Goal: Information Seeking & Learning: Find specific fact

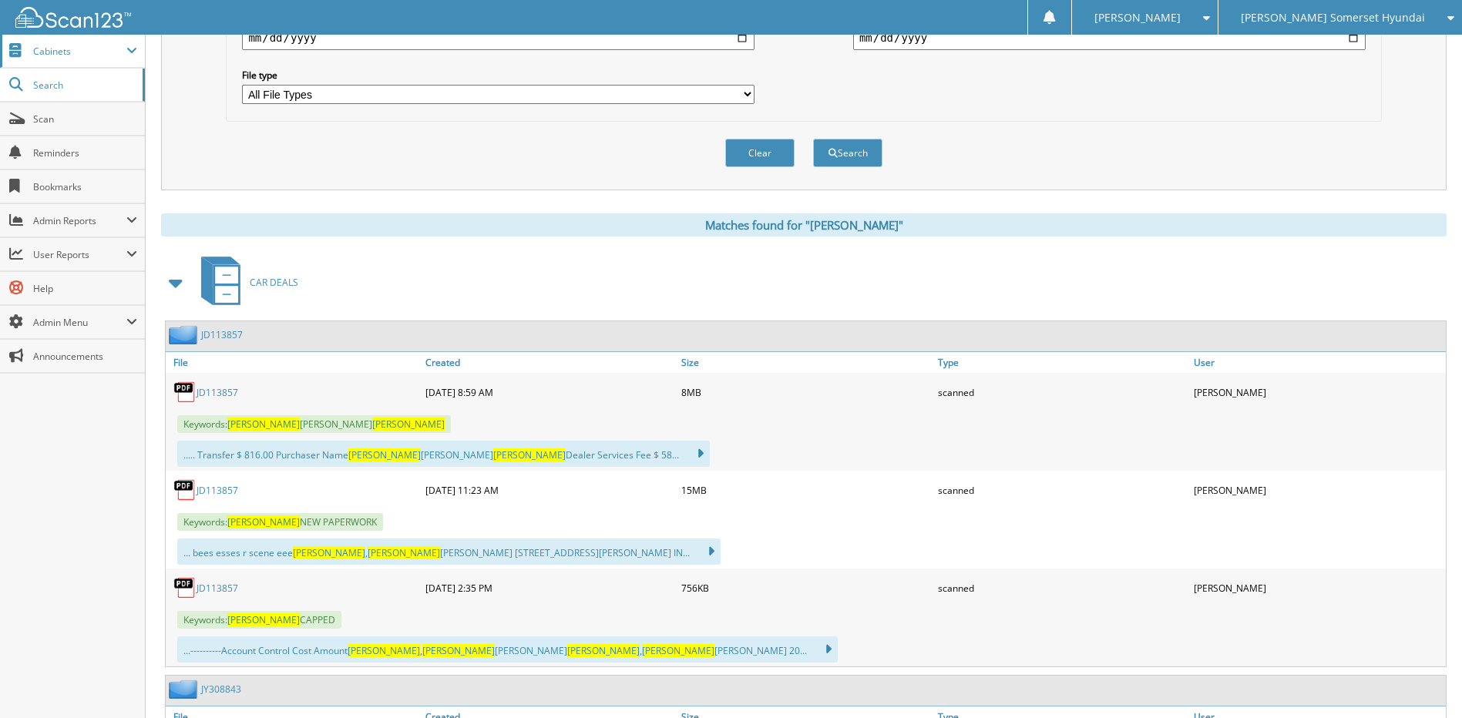
click at [93, 54] on span "Cabinets" at bounding box center [79, 51] width 93 height 13
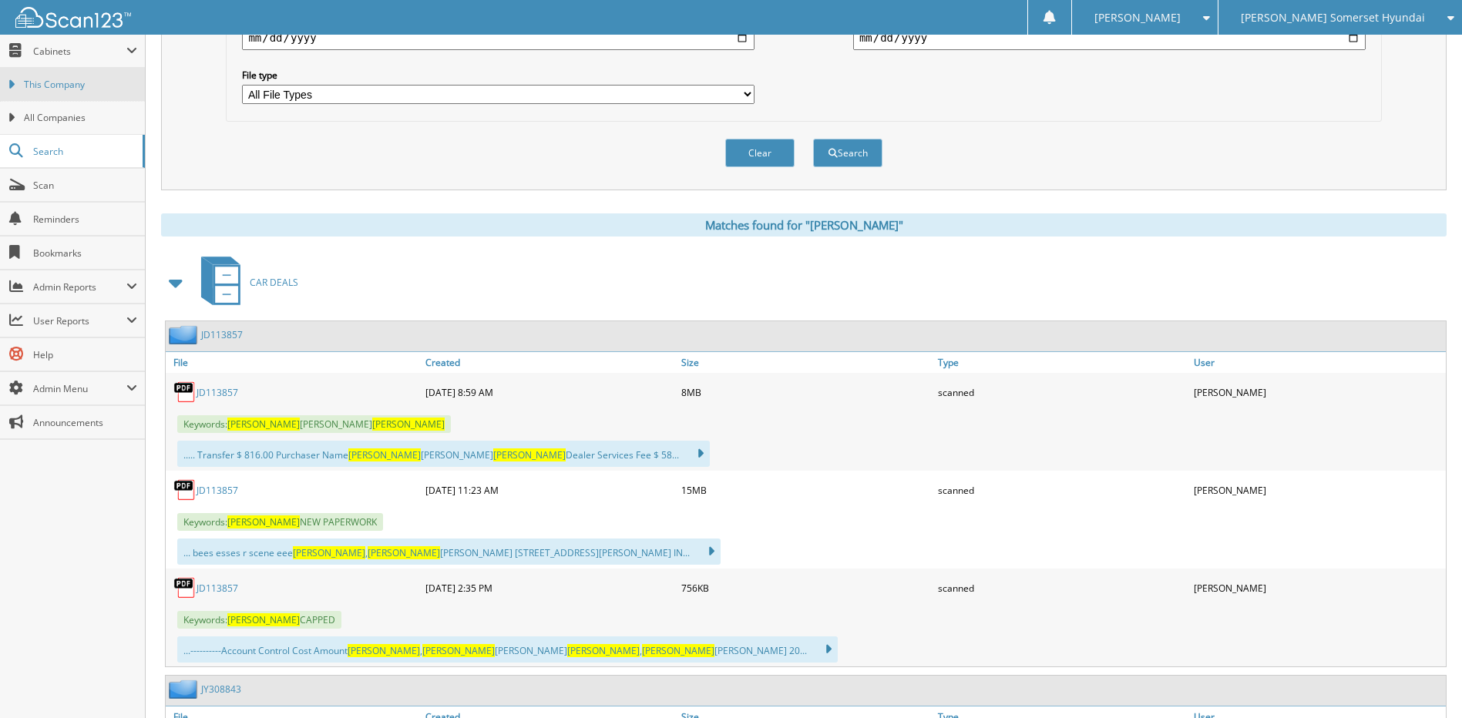
click at [87, 93] on link "This Company" at bounding box center [72, 84] width 145 height 33
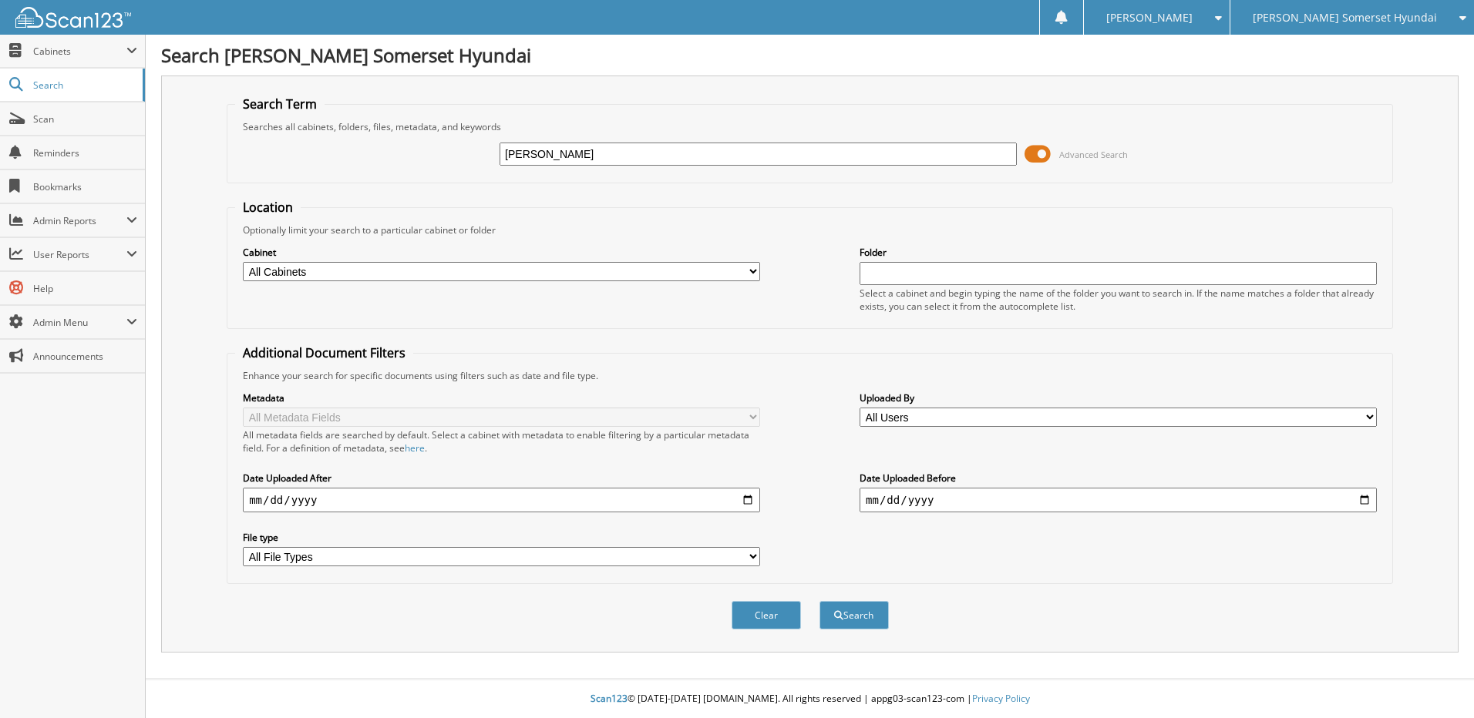
type input "[PERSON_NAME]"
click at [819, 601] on button "Search" at bounding box center [853, 615] width 69 height 29
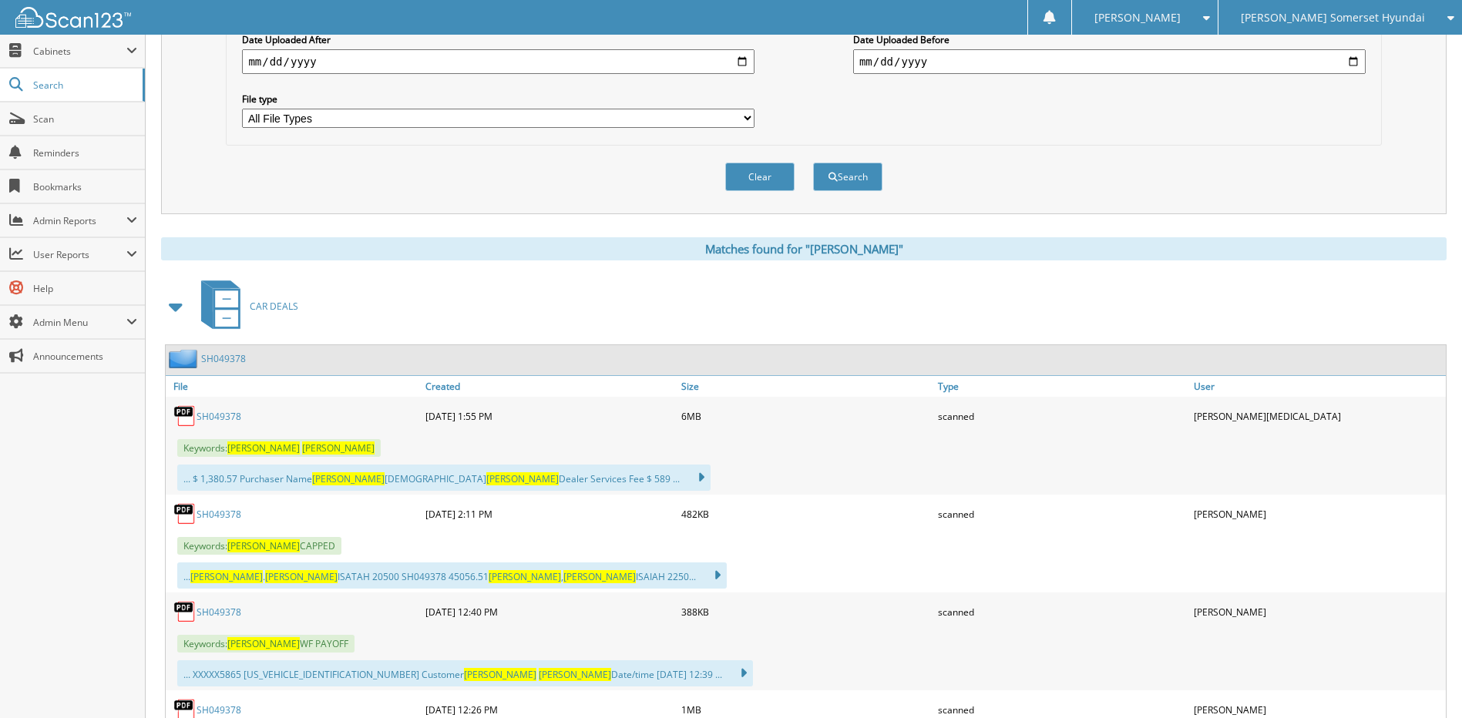
scroll to position [463, 0]
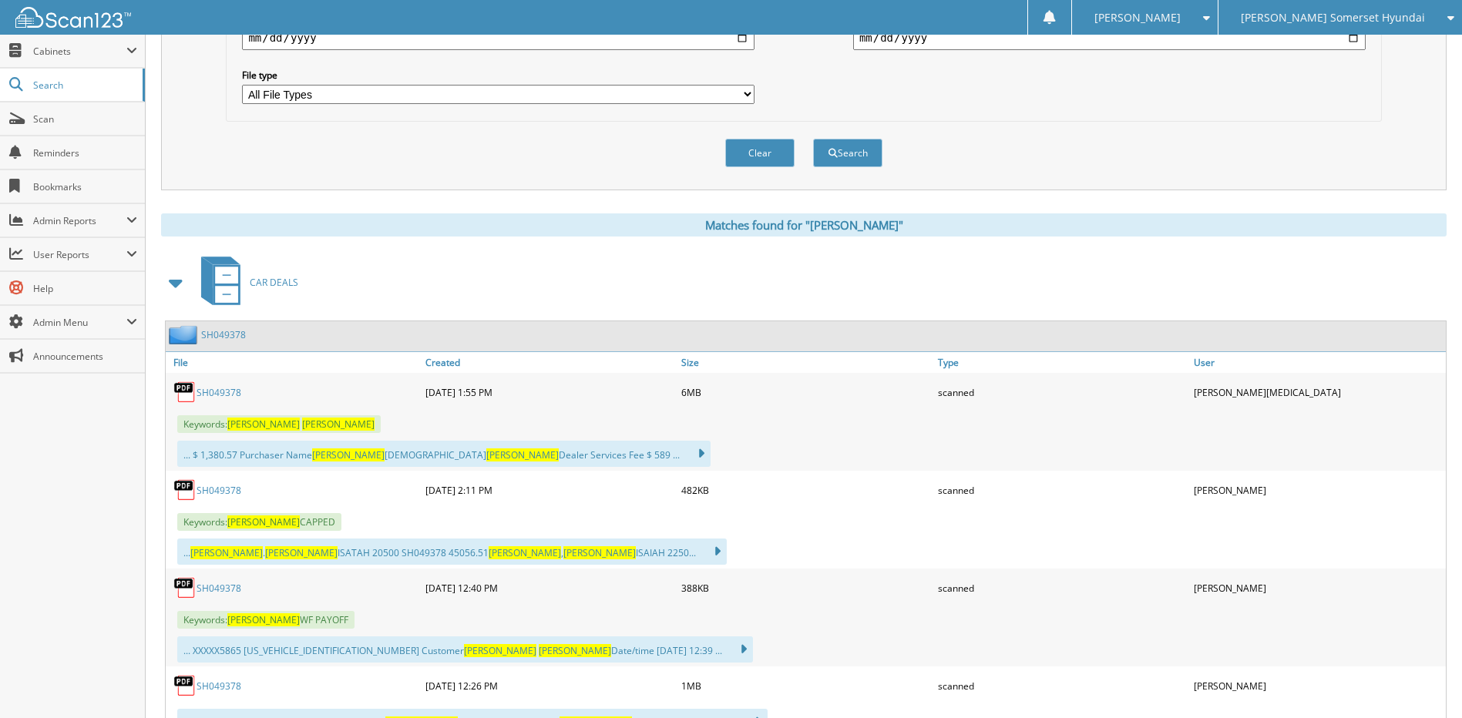
click at [230, 394] on link "SH049378" at bounding box center [219, 392] width 45 height 13
click at [86, 122] on span "Scan" at bounding box center [85, 119] width 104 height 13
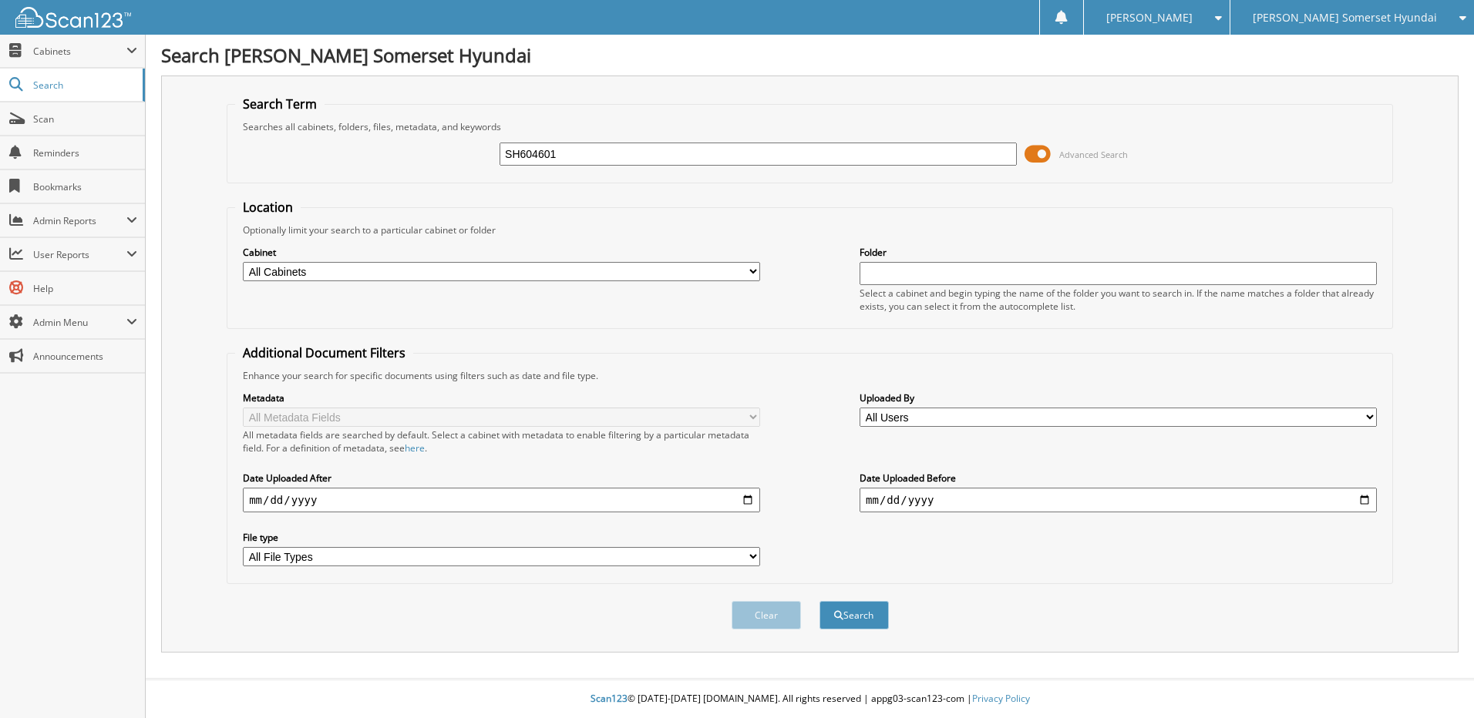
type input "SH604601"
click at [819, 601] on button "Search" at bounding box center [853, 615] width 69 height 29
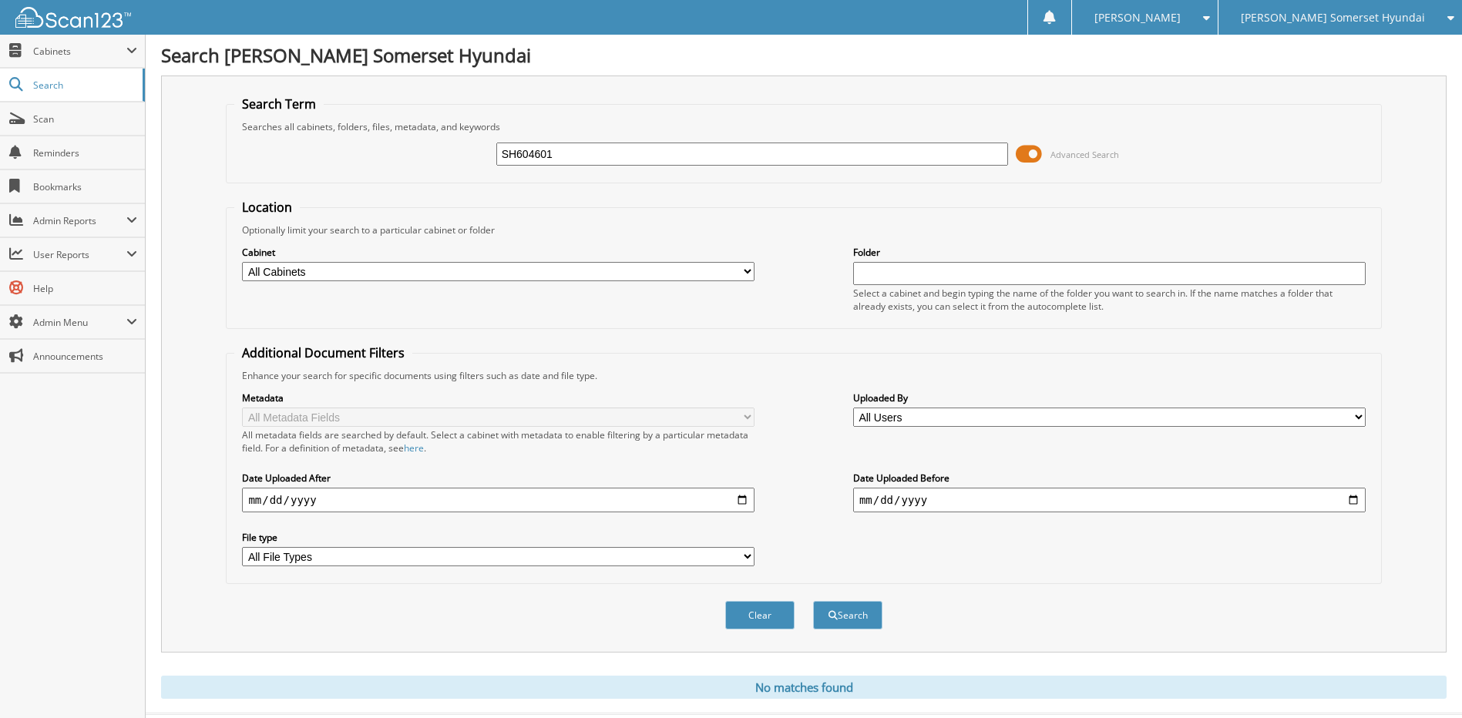
click at [1291, 30] on div "[PERSON_NAME] Somerset Hyundai" at bounding box center [1340, 17] width 228 height 35
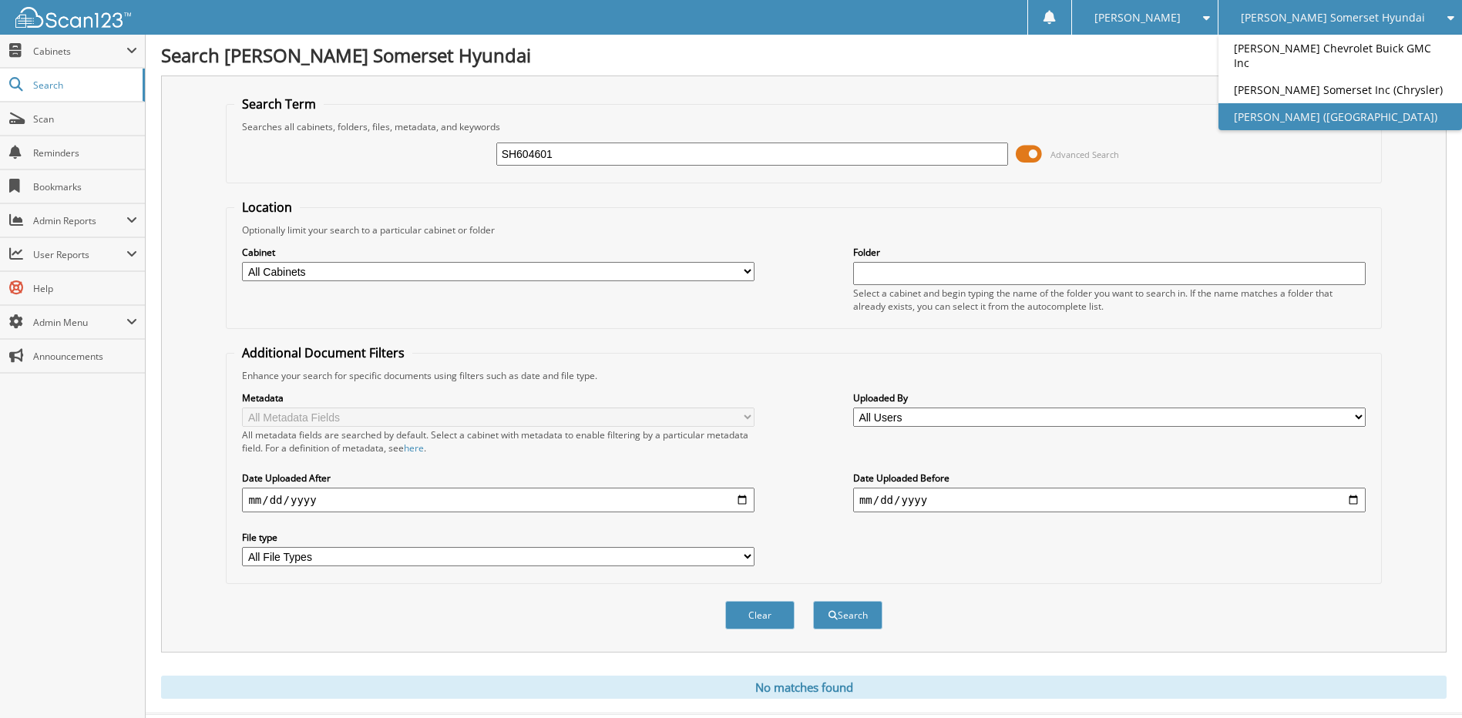
click at [1303, 114] on link "[PERSON_NAME] ([GEOGRAPHIC_DATA])" at bounding box center [1341, 116] width 244 height 27
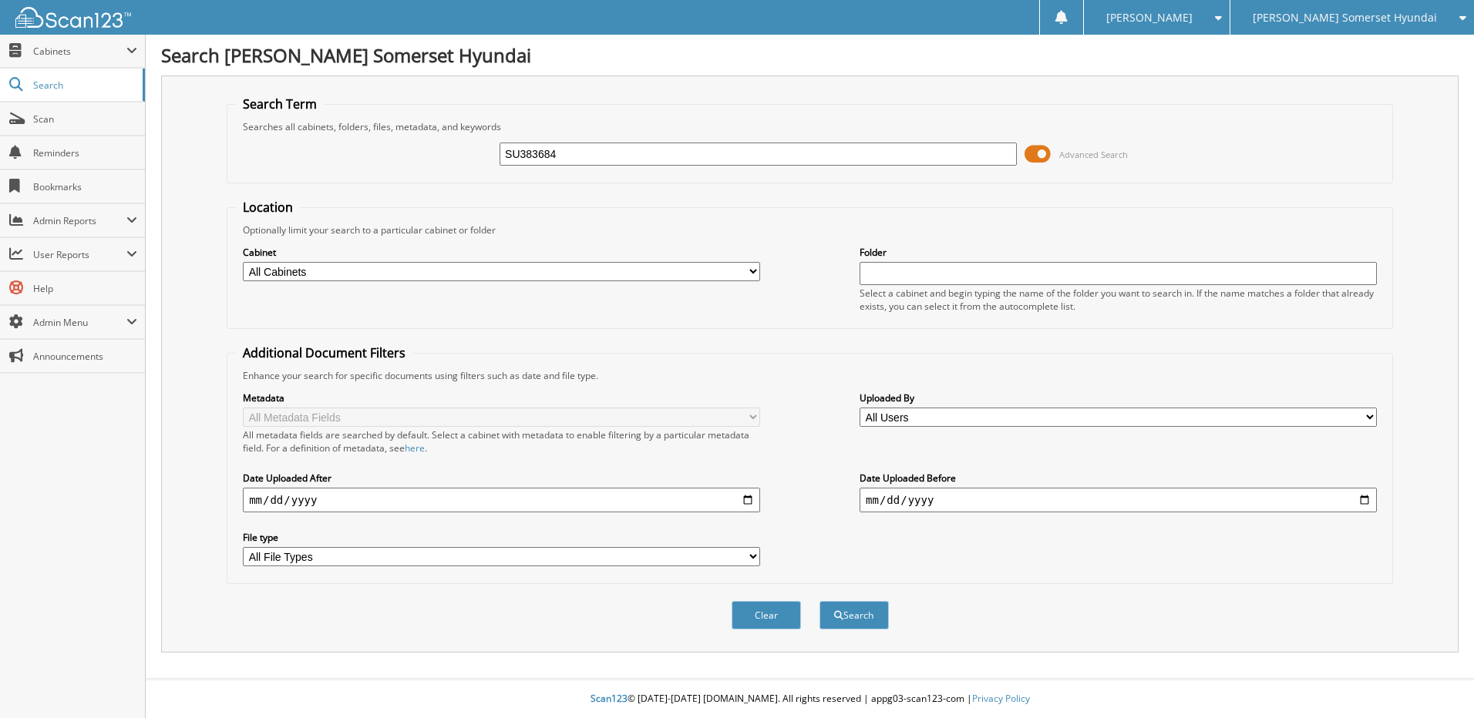
type input "SU383684"
click at [819, 601] on button "Search" at bounding box center [853, 615] width 69 height 29
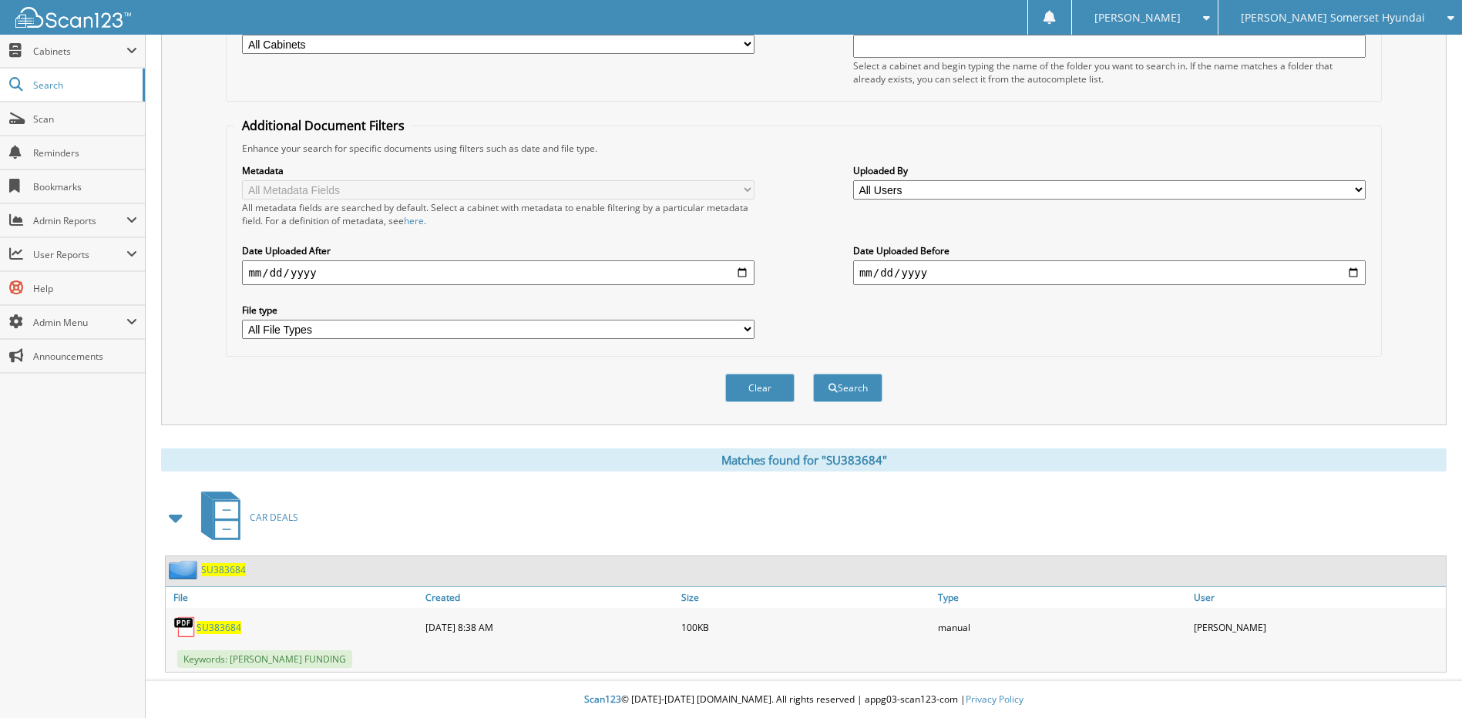
scroll to position [229, 0]
click at [219, 572] on span "SU383684" at bounding box center [223, 569] width 45 height 13
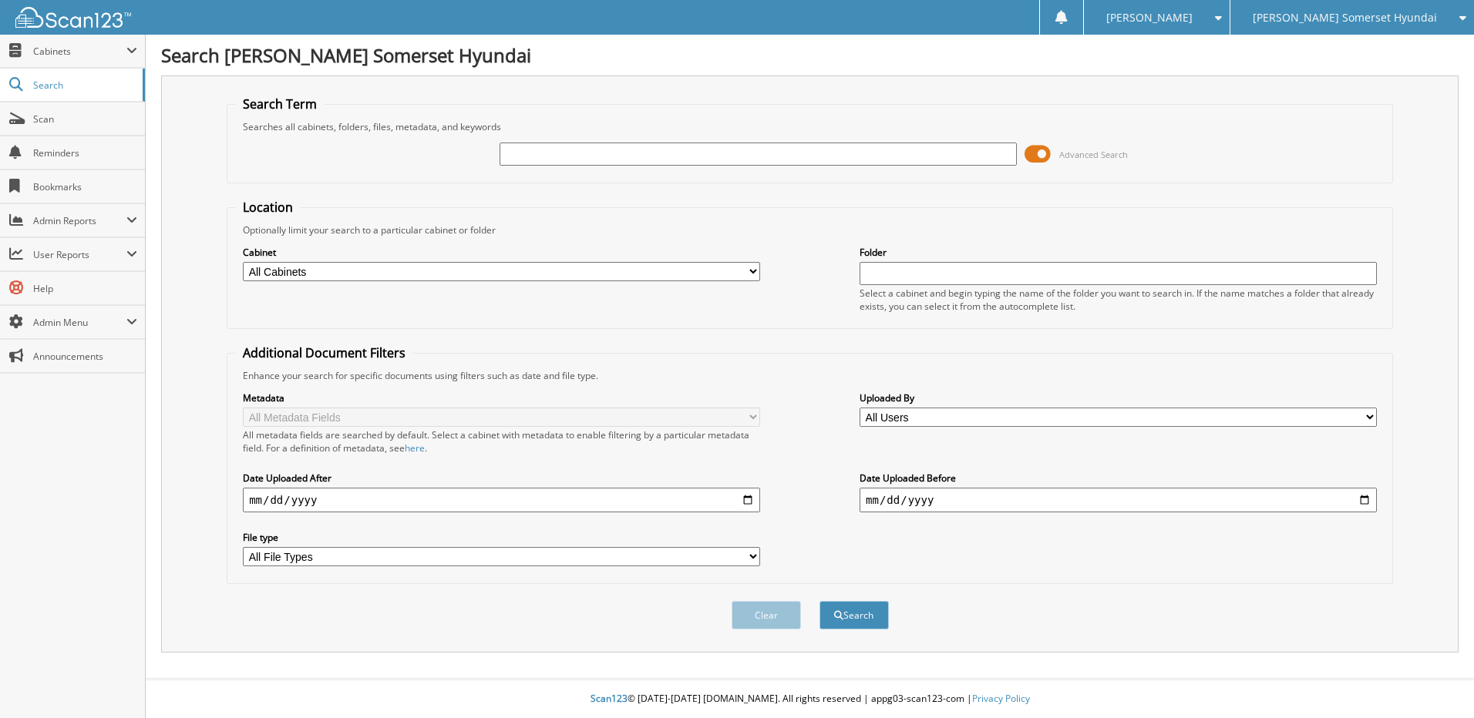
click at [737, 150] on input "text" at bounding box center [758, 154] width 517 height 23
type input "PN608516"
click at [819, 601] on button "Search" at bounding box center [853, 615] width 69 height 29
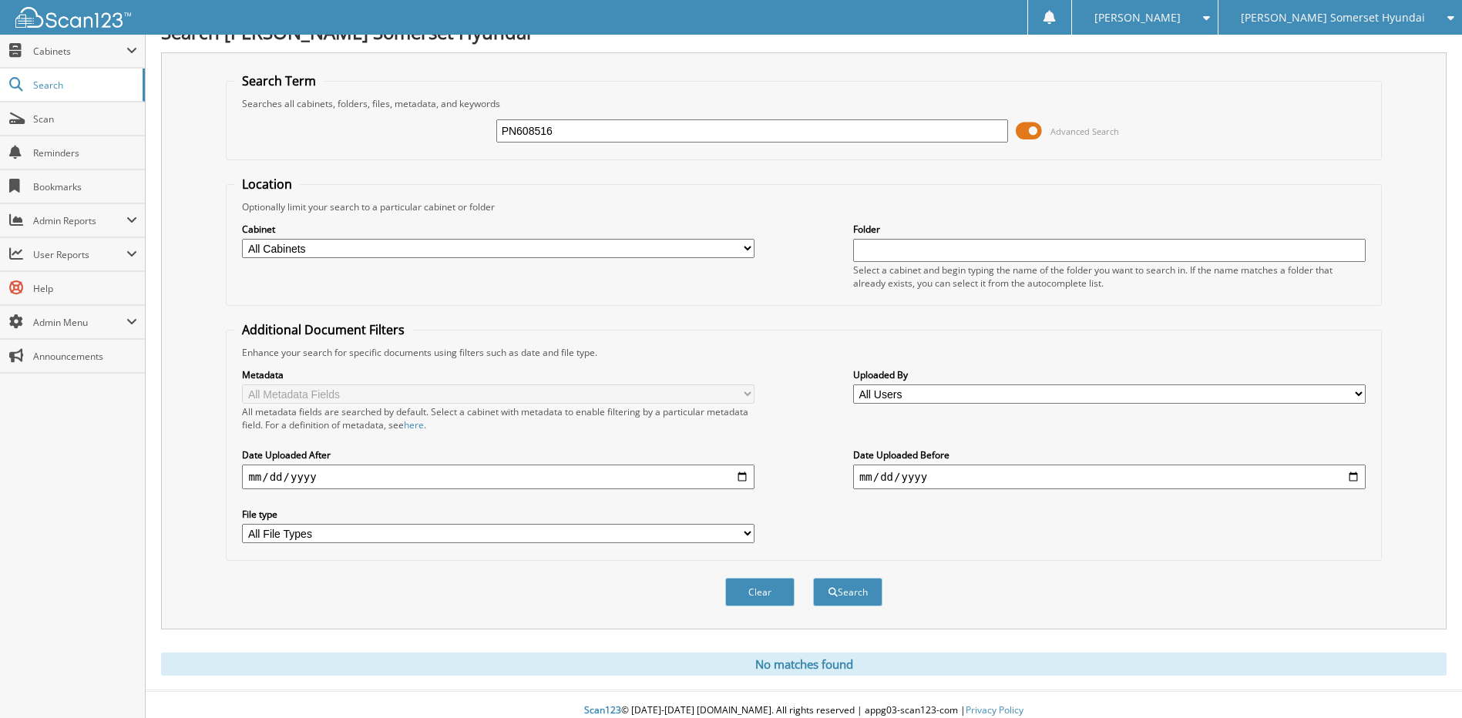
scroll to position [35, 0]
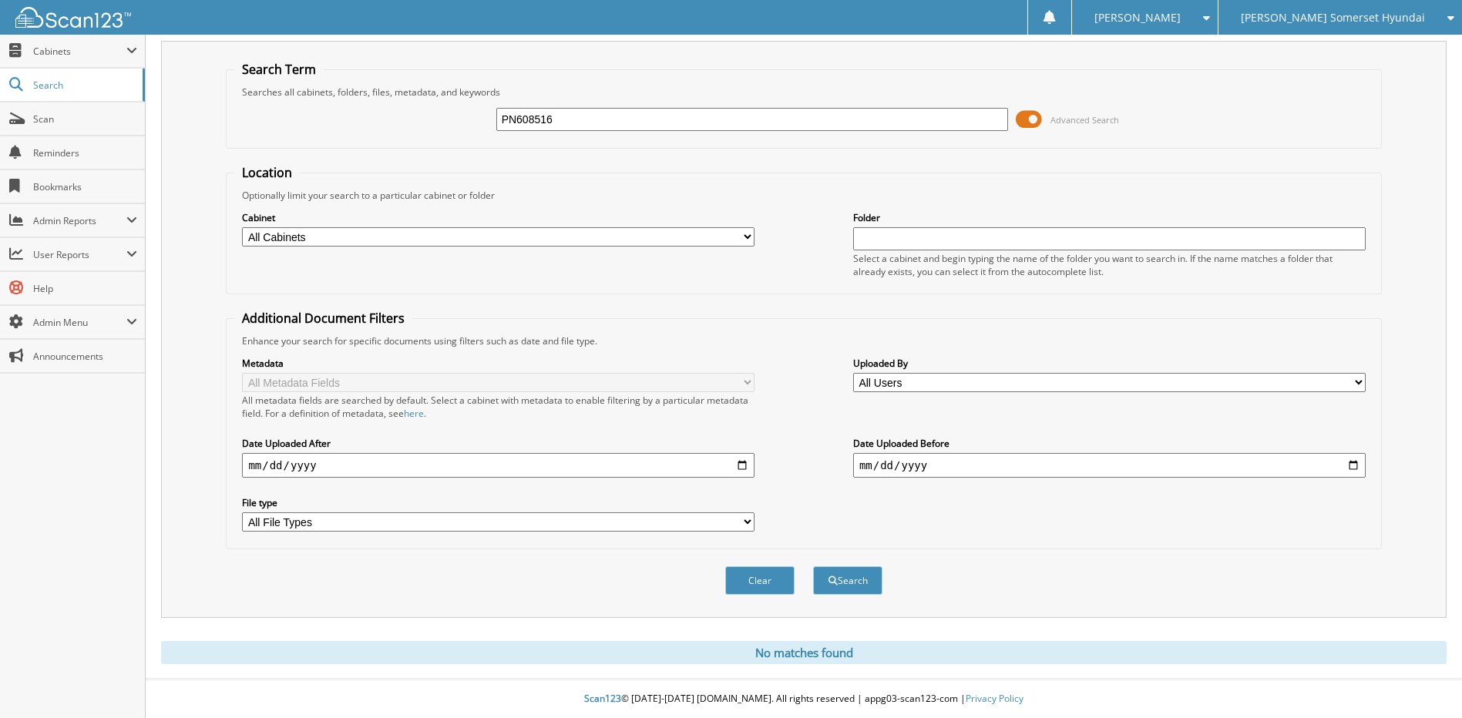
click at [1337, 38] on div "Search Don Franklin Somerset Hyundai Search Term Searches all cabinets, folders…" at bounding box center [804, 341] width 1317 height 753
click at [1335, 24] on div "[PERSON_NAME] Somerset Hyundai" at bounding box center [1340, 17] width 228 height 35
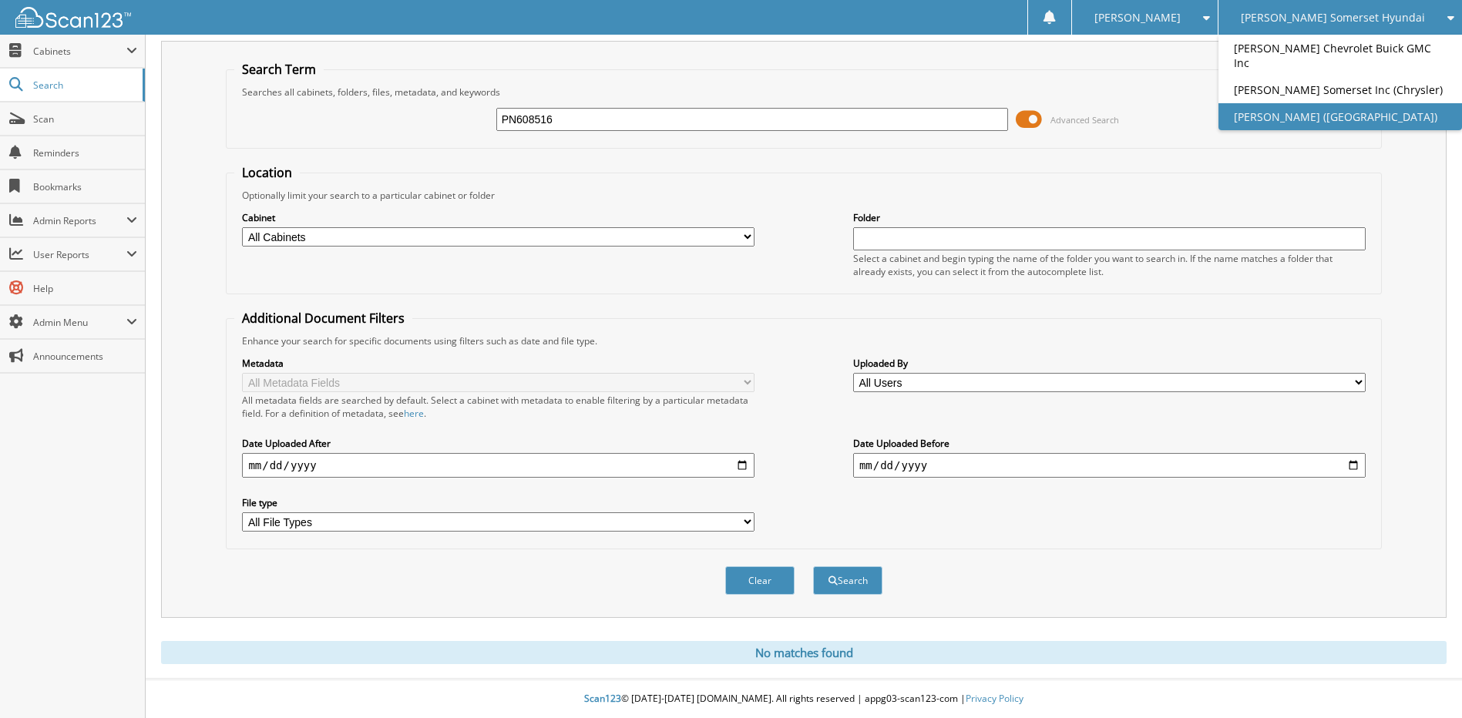
click at [1348, 116] on link "[PERSON_NAME] ([GEOGRAPHIC_DATA])" at bounding box center [1341, 116] width 244 height 27
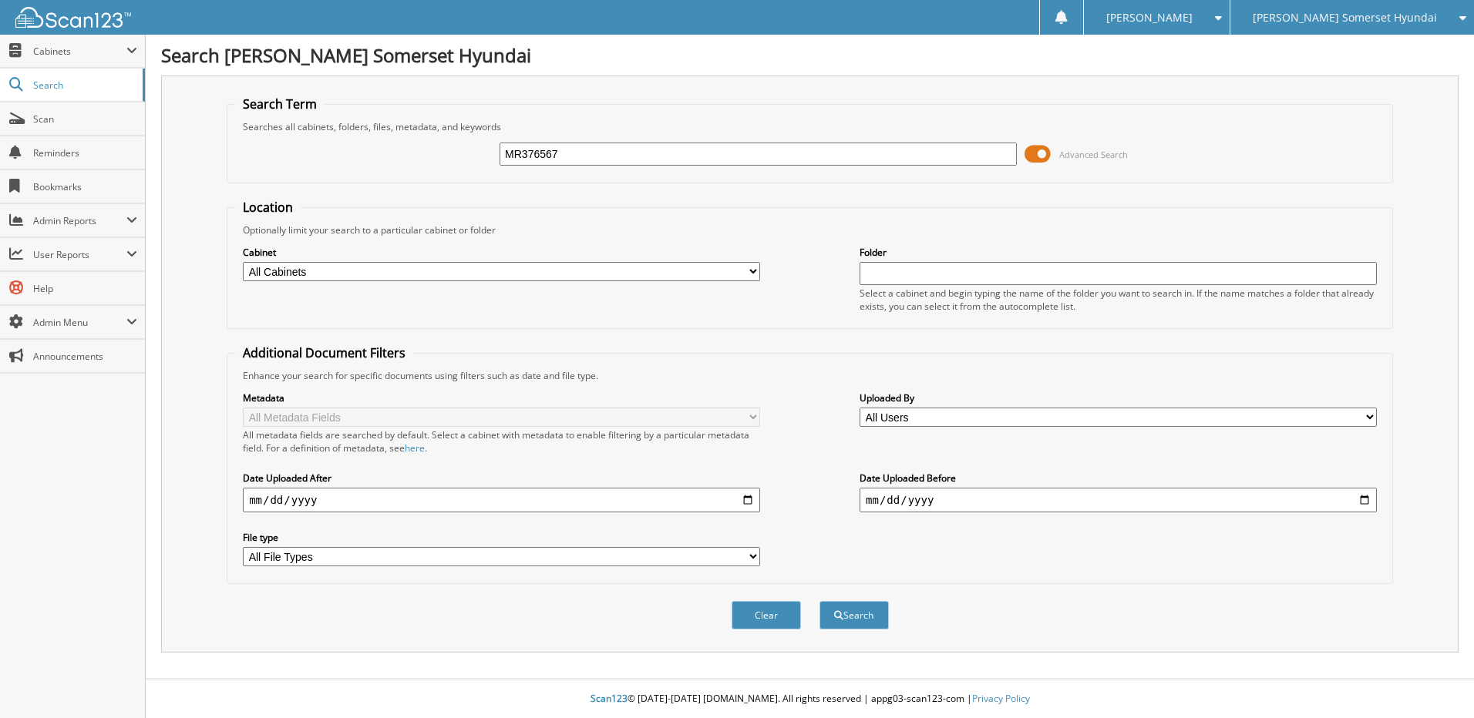
type input "MR376567"
click at [819, 601] on button "Search" at bounding box center [853, 615] width 69 height 29
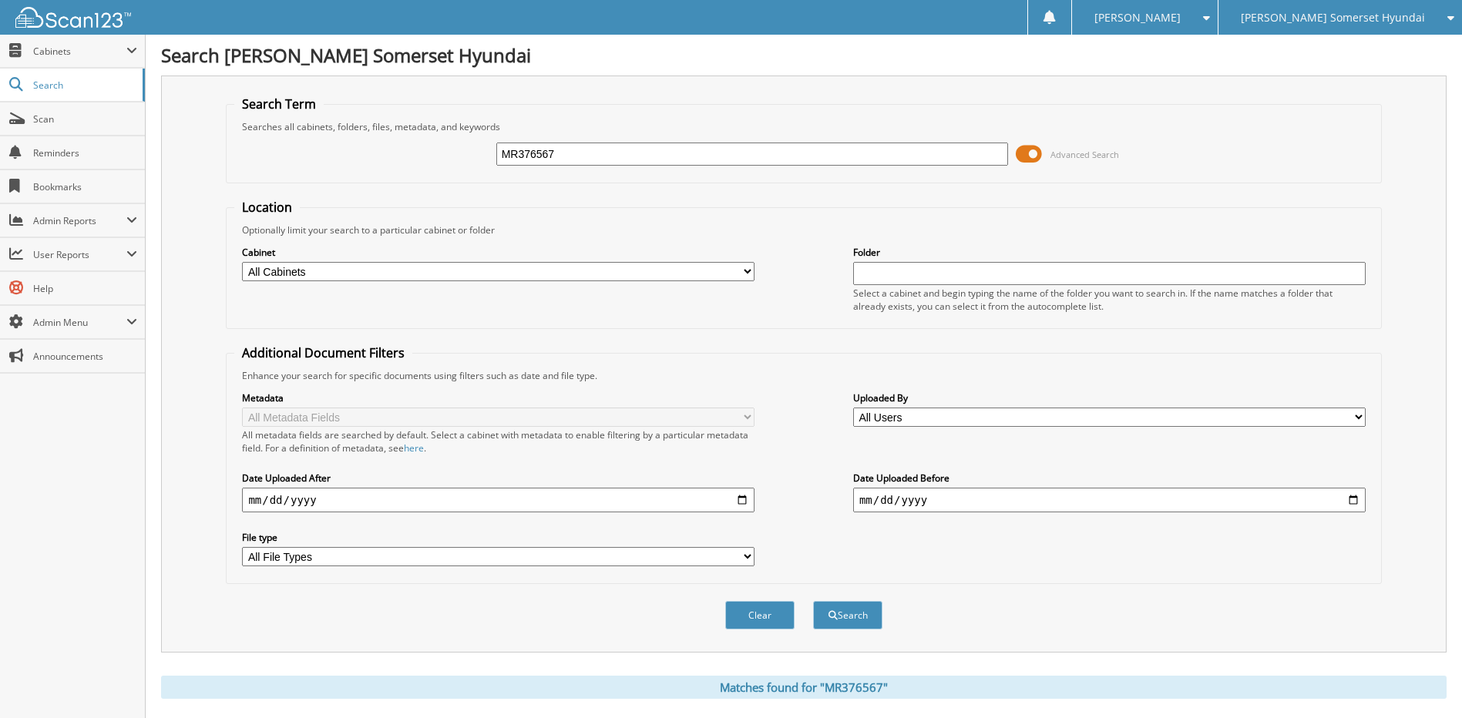
drag, startPoint x: 592, startPoint y: 150, endPoint x: 386, endPoint y: 149, distance: 205.8
click at [387, 149] on div "MR376567 Advanced Search" at bounding box center [803, 154] width 1139 height 42
type input "JG134852"
click at [813, 601] on button "Search" at bounding box center [847, 615] width 69 height 29
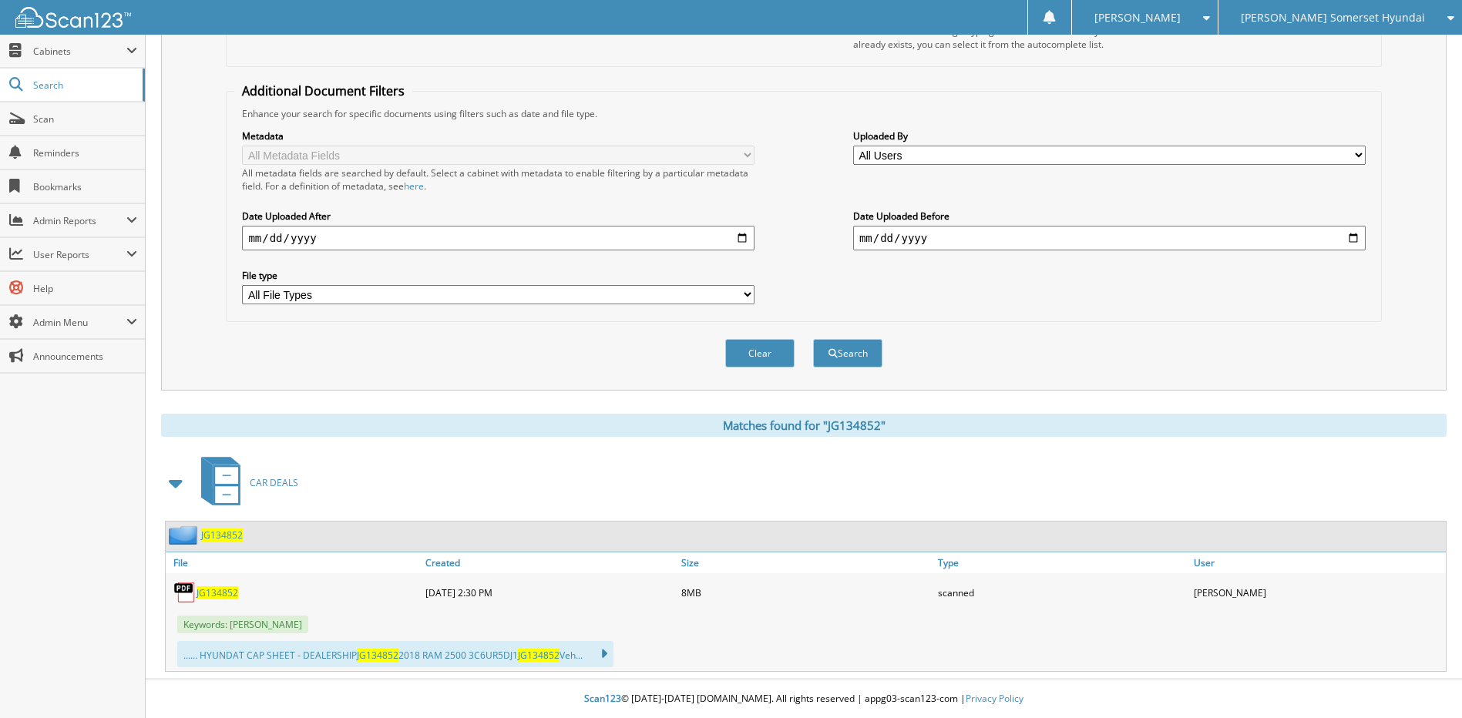
click at [214, 592] on span "JG134852" at bounding box center [218, 593] width 42 height 13
click at [105, 113] on span "Scan" at bounding box center [85, 119] width 104 height 13
